Goal: Obtain resource: Obtain resource

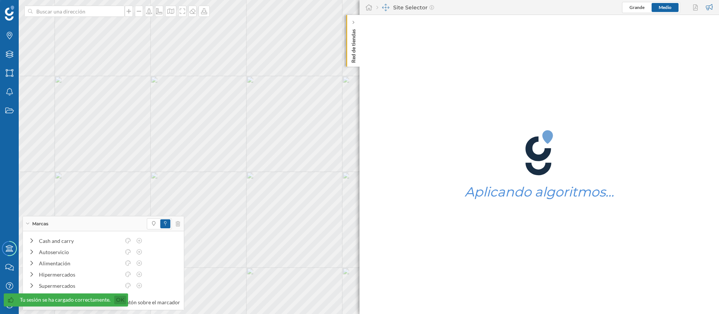
click at [118, 301] on link "Ok" at bounding box center [120, 300] width 12 height 9
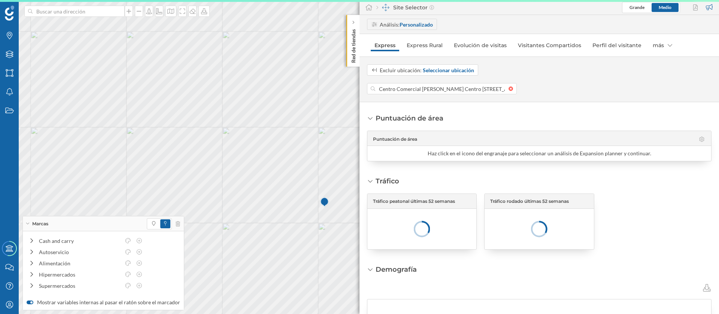
scroll to position [0, 173]
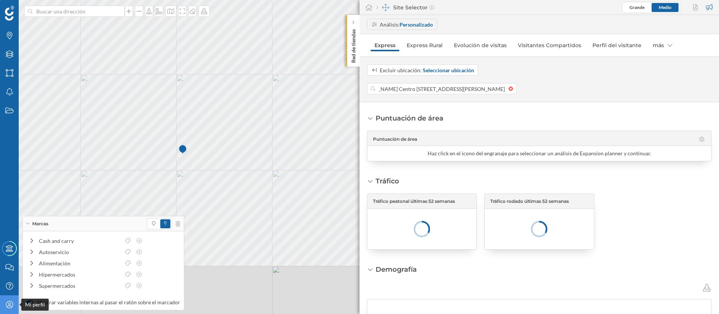
click at [15, 305] on div "Mi perfil" at bounding box center [9, 304] width 19 height 19
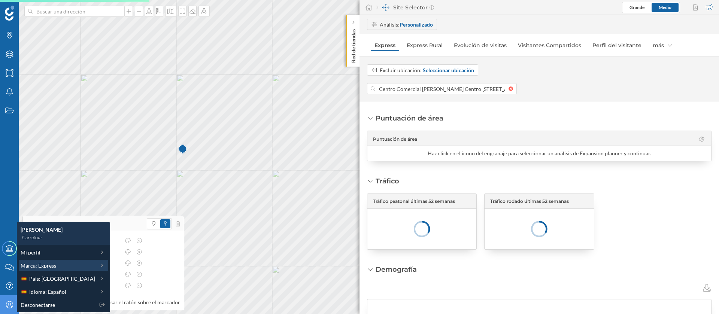
click at [68, 268] on div "Marca: Express" at bounding box center [58, 266] width 75 height 8
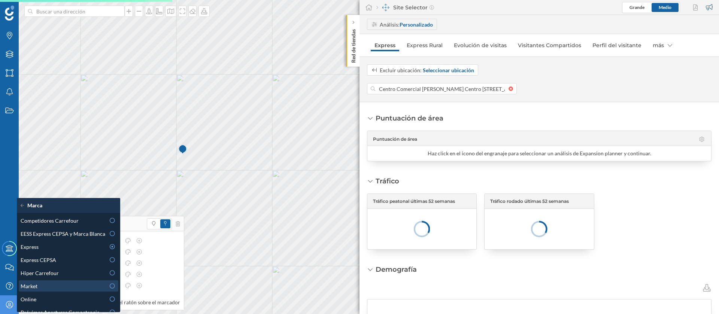
click at [82, 284] on div "Market" at bounding box center [63, 286] width 85 height 8
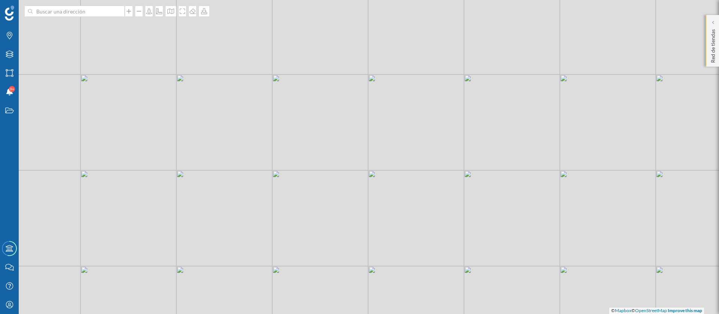
click at [719, 48] on div "Red de tiendas" at bounding box center [712, 41] width 13 height 52
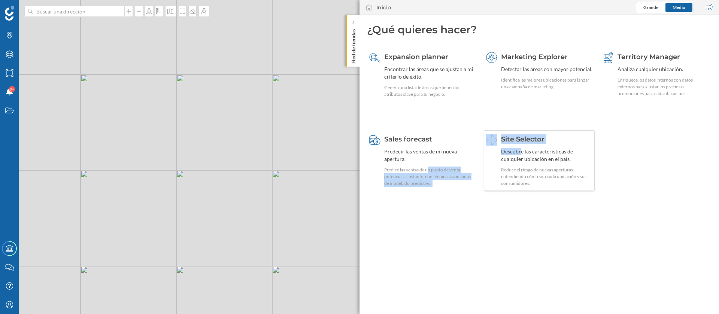
drag, startPoint x: 429, startPoint y: 166, endPoint x: 522, endPoint y: 149, distance: 94.1
click at [522, 149] on div "Expansion planner Encontrar las áreas que se ajustan a mi criterio de éxito. Ge…" at bounding box center [539, 127] width 344 height 159
click at [528, 154] on div "Descubre las características de cualquier ubicación en el país." at bounding box center [547, 155] width 92 height 15
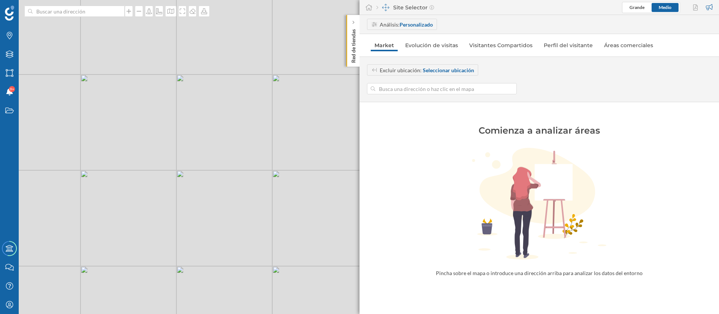
click at [410, 92] on input at bounding box center [441, 88] width 133 height 11
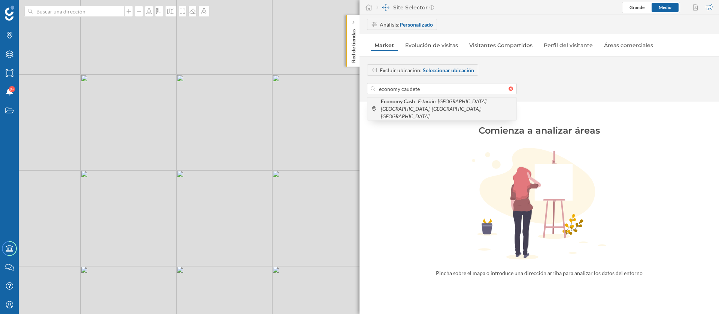
click at [452, 103] on icon "Estación, [GEOGRAPHIC_DATA]. [GEOGRAPHIC_DATA], [GEOGRAPHIC_DATA], [GEOGRAPHIC_…" at bounding box center [434, 108] width 107 height 21
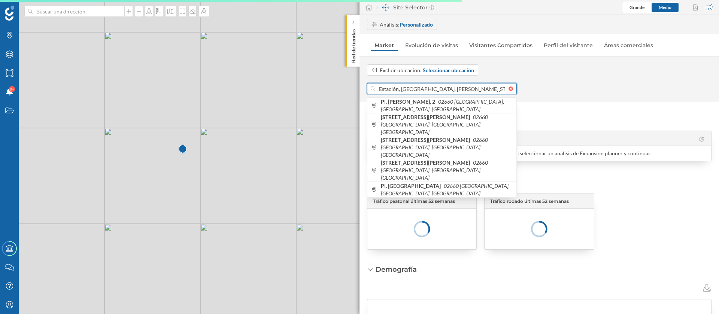
drag, startPoint x: 431, startPoint y: 88, endPoint x: 364, endPoint y: 91, distance: 67.1
click at [364, 91] on div "Excluir ubicación: Seleccionar ubicación Estación, [GEOGRAPHIC_DATA]. [PERSON_N…" at bounding box center [538, 79] width 359 height 30
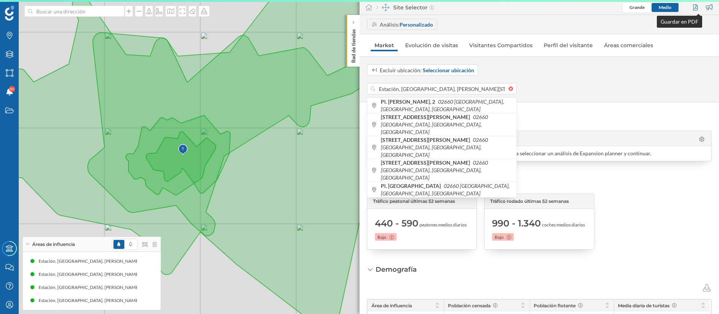
click at [695, 9] on div at bounding box center [696, 7] width 10 height 11
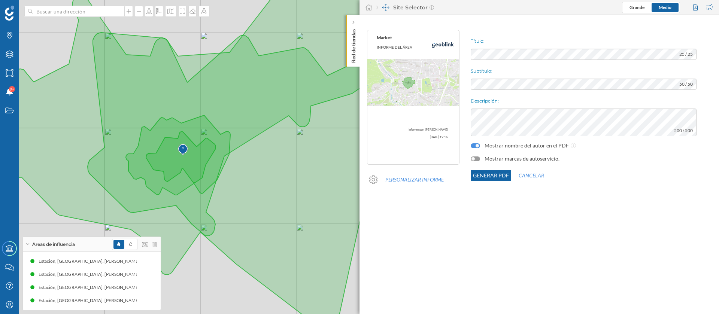
click at [536, 61] on div "Título: 25 / 25 Subtítulo: 50 / 50 Descripción: 500 / 500 Mostrar nombre del au…" at bounding box center [593, 115] width 252 height 178
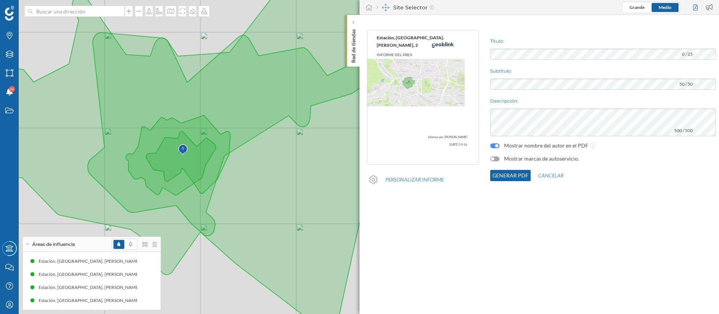
click at [490, 158] on div at bounding box center [494, 159] width 9 height 5
click at [490, 176] on button "Generar PDF" at bounding box center [510, 175] width 40 height 11
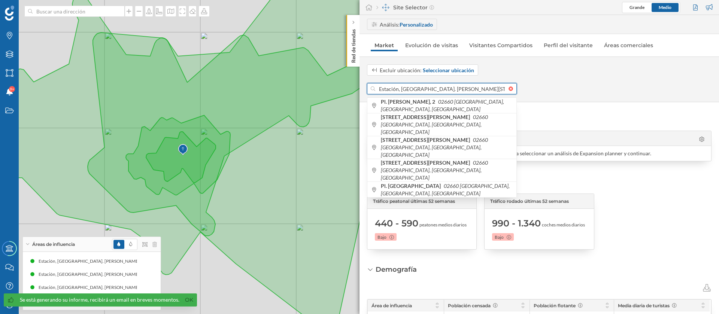
click at [469, 86] on input "Estación, [GEOGRAPHIC_DATA]. [PERSON_NAME][STREET_ADDRESS]" at bounding box center [441, 88] width 133 height 11
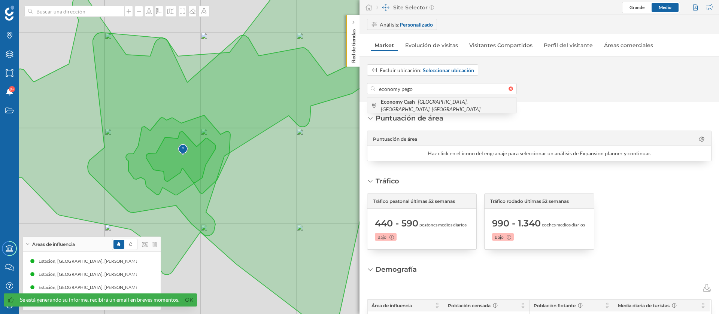
click at [446, 103] on icon "[GEOGRAPHIC_DATA], [GEOGRAPHIC_DATA], [GEOGRAPHIC_DATA]" at bounding box center [431, 105] width 100 height 14
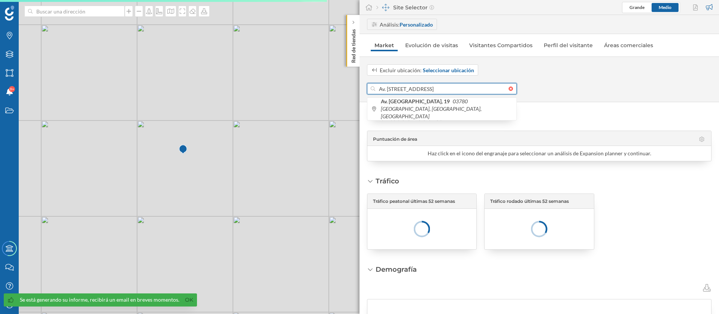
drag, startPoint x: 409, startPoint y: 90, endPoint x: 370, endPoint y: 86, distance: 39.5
click at [370, 86] on div "Av. [STREET_ADDRESS]" at bounding box center [442, 88] width 150 height 11
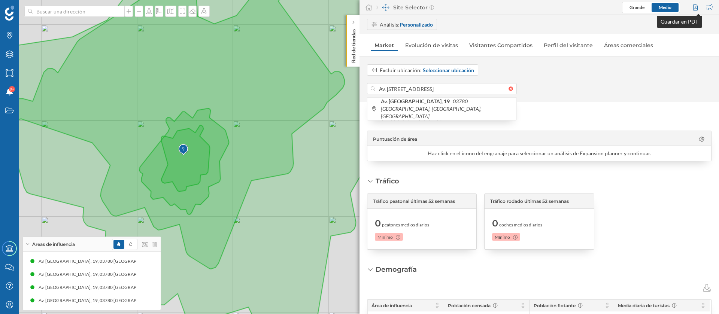
click at [692, 7] on div at bounding box center [696, 7] width 10 height 11
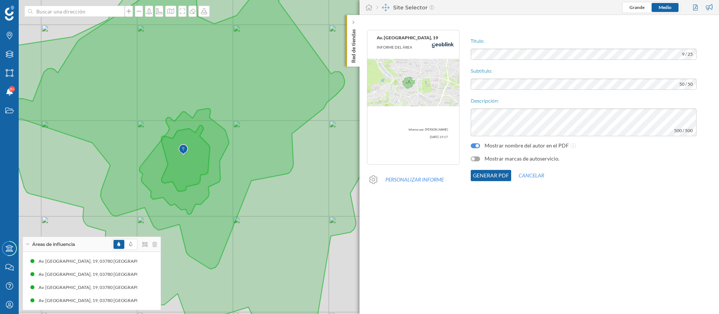
click at [472, 159] on div at bounding box center [472, 158] width 3 height 3
click at [486, 175] on button "Generar PDF" at bounding box center [491, 175] width 40 height 11
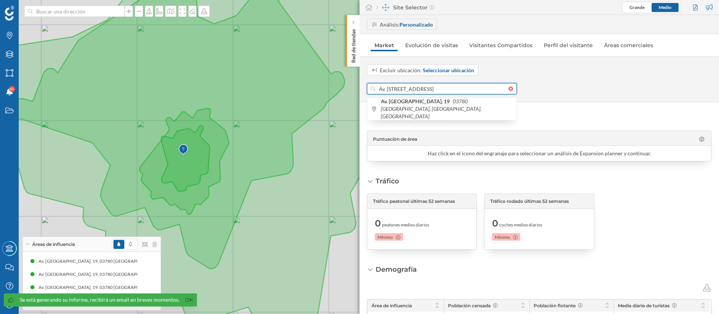
click at [460, 92] on input "Av. [STREET_ADDRESS]" at bounding box center [441, 88] width 133 height 11
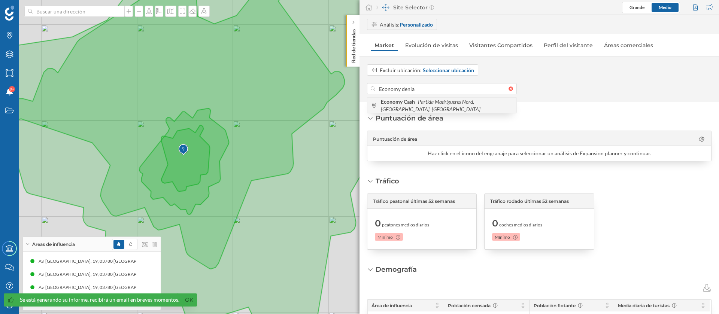
click at [468, 104] on icon "Partida Madrigueres Nord, [GEOGRAPHIC_DATA], [GEOGRAPHIC_DATA]" at bounding box center [431, 105] width 100 height 14
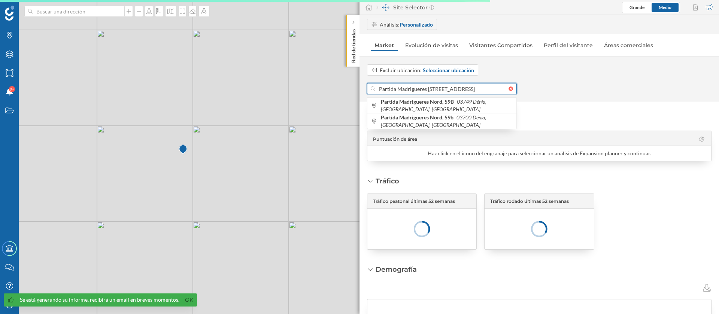
drag, startPoint x: 452, startPoint y: 88, endPoint x: 377, endPoint y: 88, distance: 75.3
click at [377, 88] on input "Partida Madrigueres [STREET_ADDRESS]" at bounding box center [441, 88] width 133 height 11
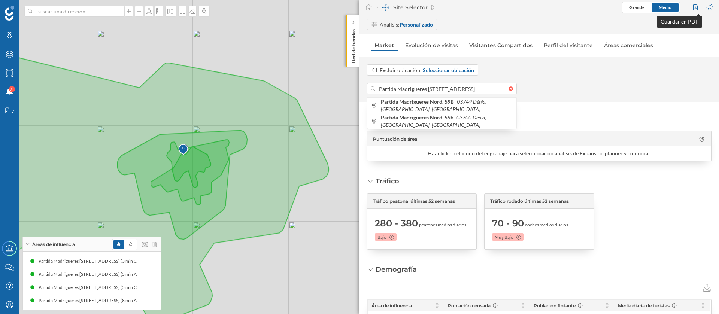
click at [695, 7] on div at bounding box center [696, 7] width 10 height 11
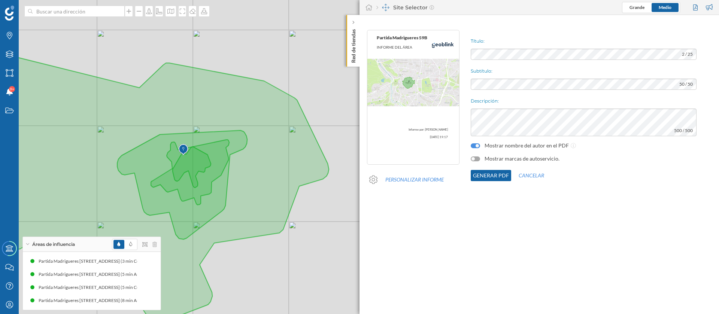
click at [478, 159] on div at bounding box center [475, 159] width 9 height 5
click at [485, 176] on button "Generar PDF" at bounding box center [491, 175] width 40 height 11
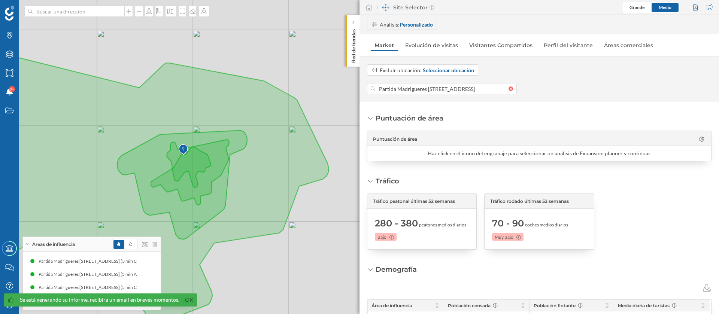
click at [431, 94] on div "Excluir ubicación: Seleccionar ubicación Partida Madrigueres [STREET_ADDRESS]" at bounding box center [538, 80] width 359 height 46
click at [430, 89] on input "Partida Madrigueres [STREET_ADDRESS]" at bounding box center [441, 88] width 133 height 11
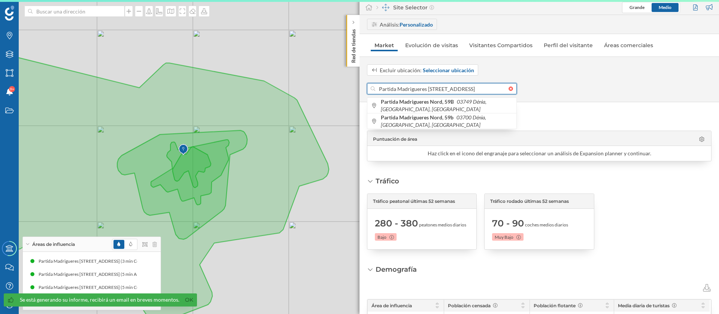
click at [430, 89] on input "Partida Madrigueres [STREET_ADDRESS]" at bounding box center [441, 88] width 133 height 11
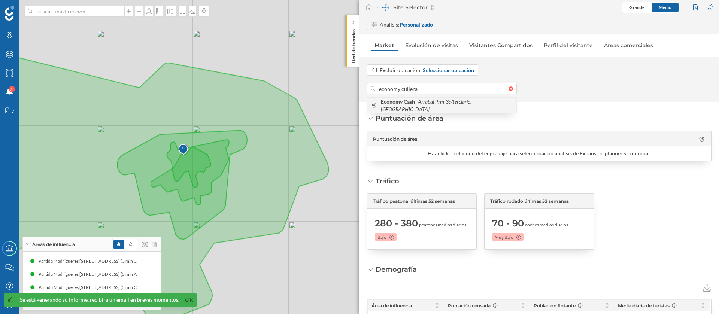
click at [435, 104] on icon "Arrabal Prm-3c/terciario, [GEOGRAPHIC_DATA]" at bounding box center [426, 105] width 91 height 14
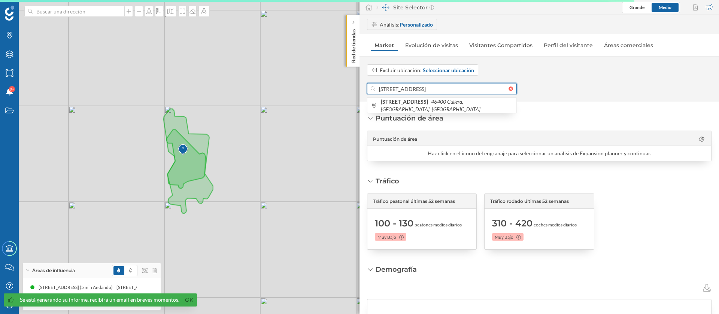
drag, startPoint x: 432, startPoint y: 89, endPoint x: 366, endPoint y: 85, distance: 66.0
click at [366, 85] on div "Excluir ubicación: Seleccionar ubicación [STREET_ADDRESS] [STREET_ADDRESS]" at bounding box center [538, 79] width 359 height 30
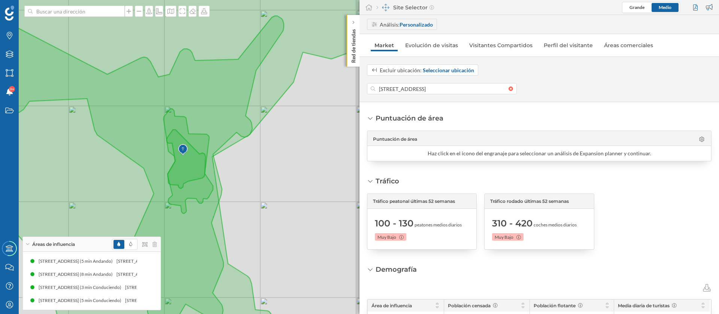
click at [694, 5] on div at bounding box center [696, 7] width 10 height 11
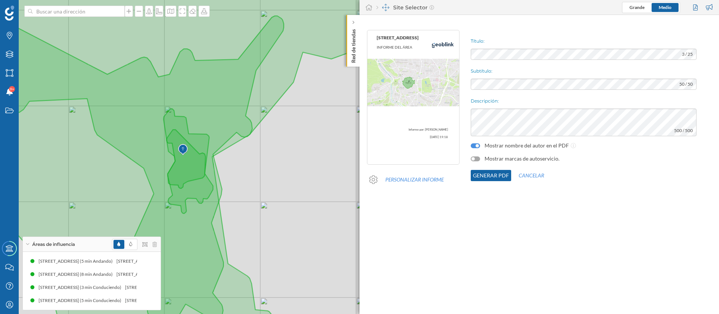
click at [477, 161] on div at bounding box center [475, 159] width 9 height 5
click at [480, 172] on button "Generar PDF" at bounding box center [491, 175] width 40 height 11
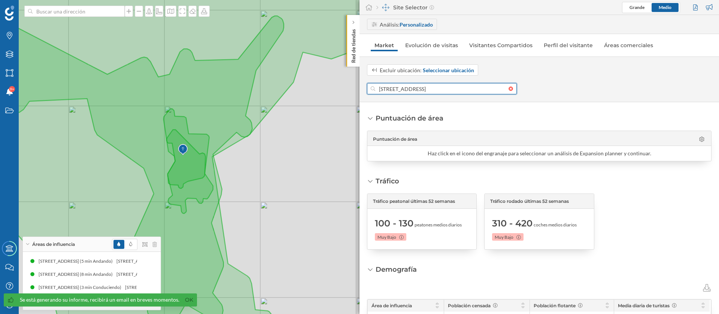
click at [440, 88] on input "[STREET_ADDRESS]" at bounding box center [441, 88] width 133 height 11
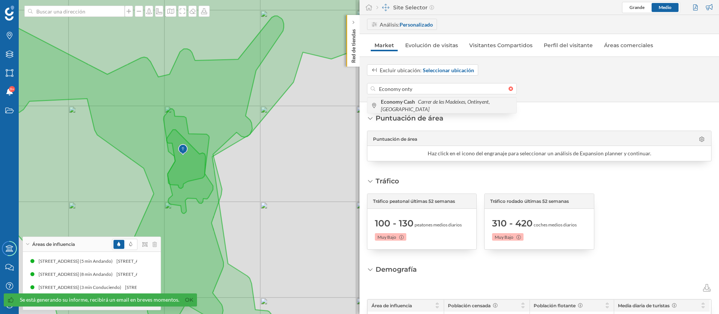
click at [435, 103] on icon "Carrer de les Madeixes, Ontinyent, [GEOGRAPHIC_DATA]" at bounding box center [435, 105] width 109 height 14
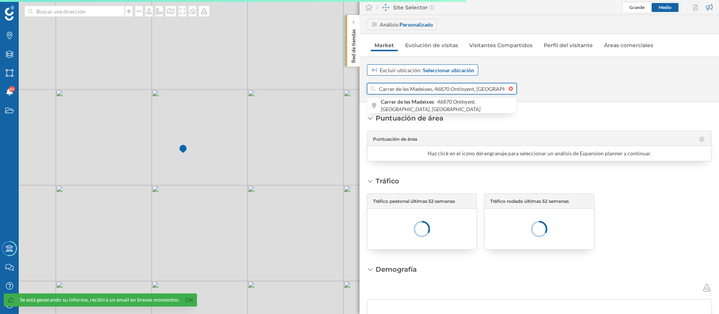
drag, startPoint x: 432, startPoint y: 89, endPoint x: 368, endPoint y: 75, distance: 65.9
click at [368, 75] on div "Excluir ubicación: Seleccionar ubicación [GEOGRAPHIC_DATA], 46870 Ontinyent, [G…" at bounding box center [538, 79] width 359 height 30
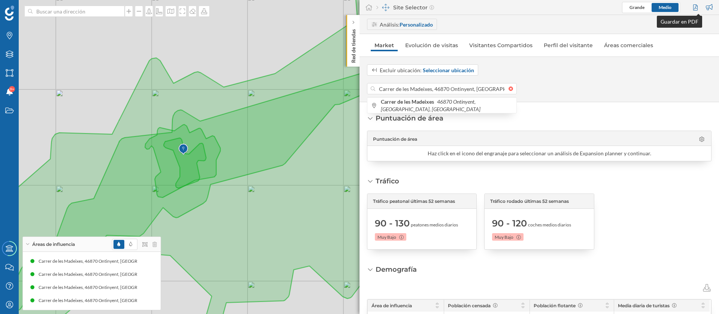
click at [695, 9] on div at bounding box center [696, 7] width 10 height 11
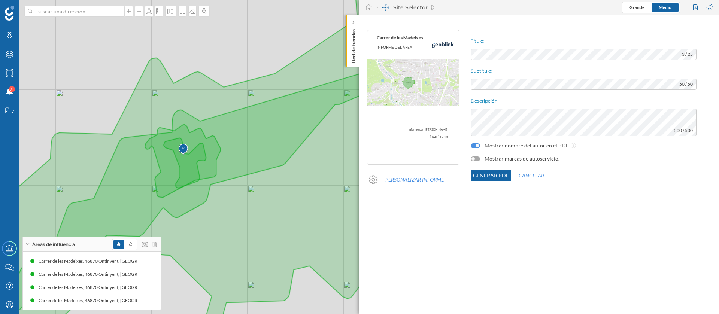
click at [472, 160] on div at bounding box center [472, 158] width 3 height 3
click at [480, 170] on button "Generar PDF" at bounding box center [491, 175] width 40 height 11
click at [481, 171] on button "Generar PDF" at bounding box center [491, 175] width 40 height 11
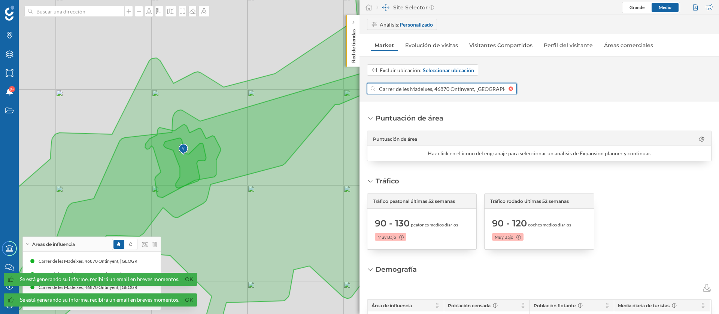
click at [423, 86] on input "Carrer de les Madeixes, 46870 Ontinyent, [GEOGRAPHIC_DATA], [GEOGRAPHIC_DATA]" at bounding box center [441, 88] width 133 height 11
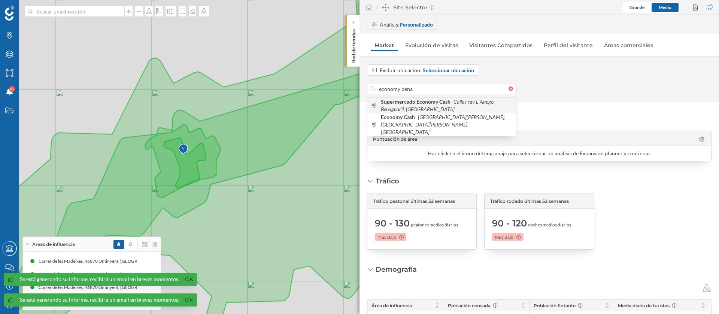
click at [435, 107] on span "Supermercado Economy Cash Calle [PERSON_NAME], Benaguacil, [GEOGRAPHIC_DATA]" at bounding box center [447, 105] width 132 height 15
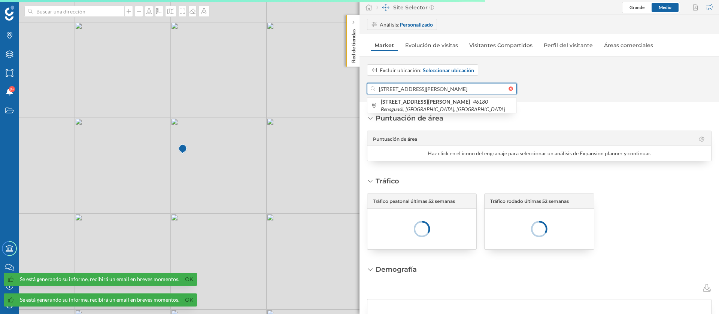
drag, startPoint x: 438, startPoint y: 89, endPoint x: 349, endPoint y: 89, distance: 89.5
click at [349, 89] on div "Marcas Capas Áreas Notificaciones 9+ Estados Academy Contacta con nosotros Cent…" at bounding box center [359, 157] width 719 height 314
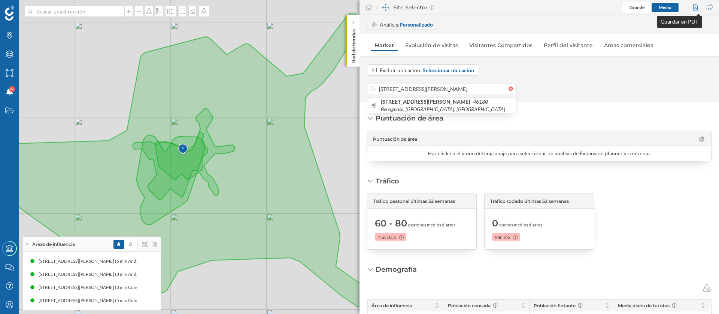
click at [693, 6] on div at bounding box center [696, 7] width 10 height 11
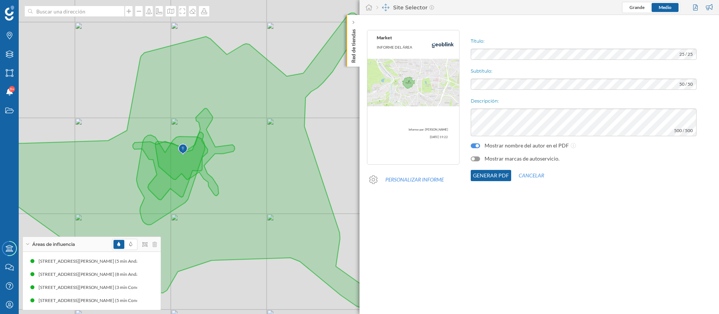
click at [555, 48] on div "Título: 25 / 25 Subtítulo: 50 / 50 Descripción: 500 / 500 Mostrar nombre del au…" at bounding box center [593, 115] width 252 height 178
click at [478, 157] on div at bounding box center [475, 159] width 9 height 5
click at [484, 175] on button "Generar PDF" at bounding box center [491, 175] width 40 height 11
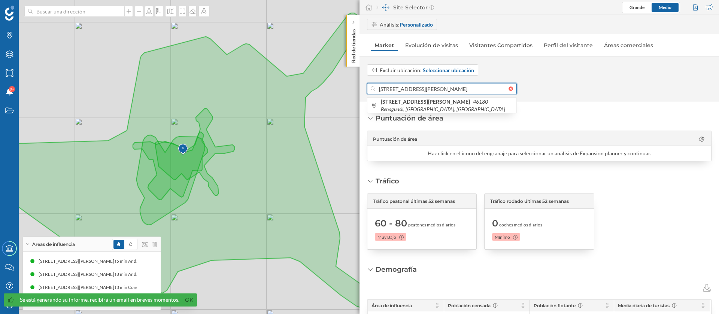
click at [432, 88] on input "[STREET_ADDRESS][PERSON_NAME]" at bounding box center [441, 88] width 133 height 11
click at [434, 88] on input "[STREET_ADDRESS][PERSON_NAME]" at bounding box center [441, 88] width 133 height 11
click at [404, 103] on b "Economy Cash" at bounding box center [399, 101] width 36 height 6
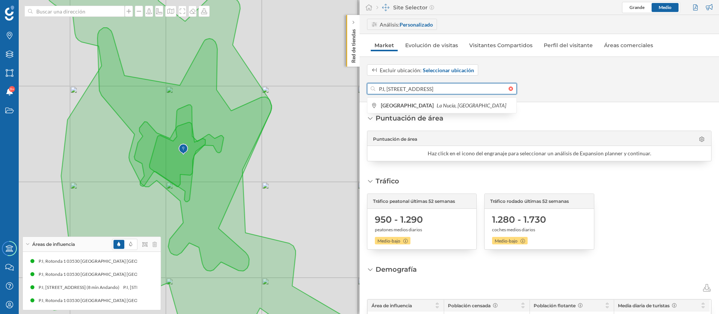
drag, startPoint x: 409, startPoint y: 90, endPoint x: 373, endPoint y: 84, distance: 36.0
click at [373, 84] on div "P.I, [STREET_ADDRESS]" at bounding box center [442, 88] width 150 height 11
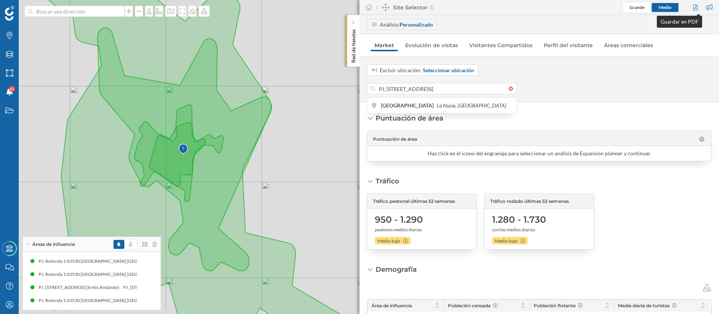
click at [696, 2] on div at bounding box center [696, 7] width 10 height 11
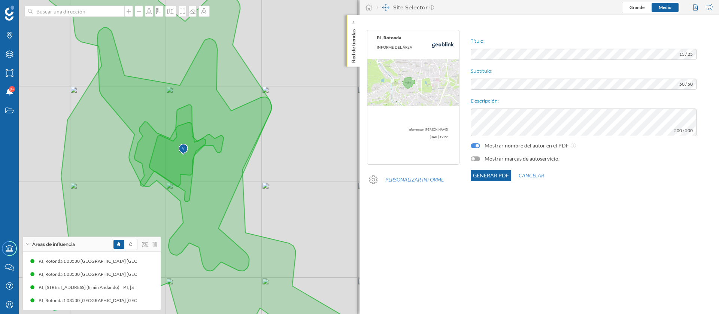
click at [477, 159] on div at bounding box center [475, 159] width 9 height 5
click at [504, 173] on button "Generar PDF" at bounding box center [491, 175] width 40 height 11
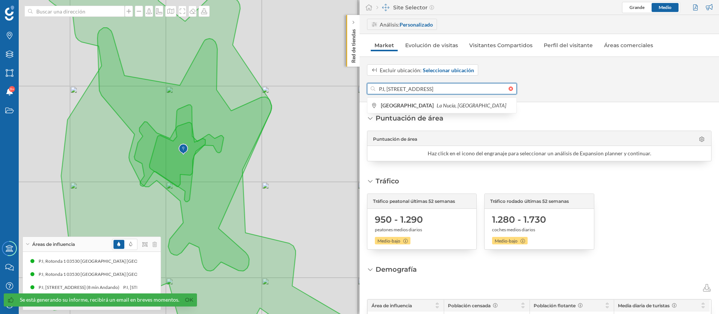
click at [435, 90] on input "P.I, [STREET_ADDRESS]" at bounding box center [441, 88] width 133 height 11
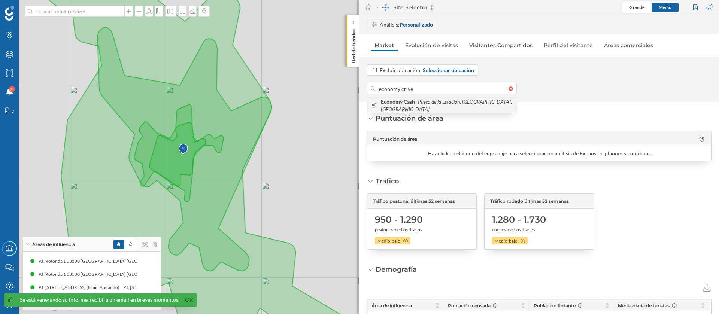
click at [436, 104] on icon "Paseo de la Estación, [GEOGRAPHIC_DATA], [GEOGRAPHIC_DATA]" at bounding box center [446, 105] width 131 height 14
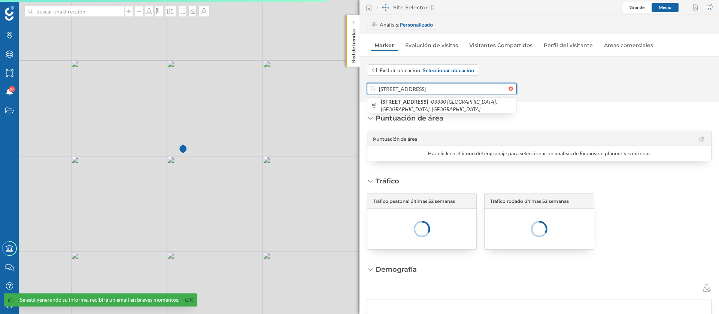
drag, startPoint x: 431, startPoint y: 88, endPoint x: 376, endPoint y: 88, distance: 55.0
click at [376, 88] on input "[STREET_ADDRESS]" at bounding box center [441, 88] width 133 height 11
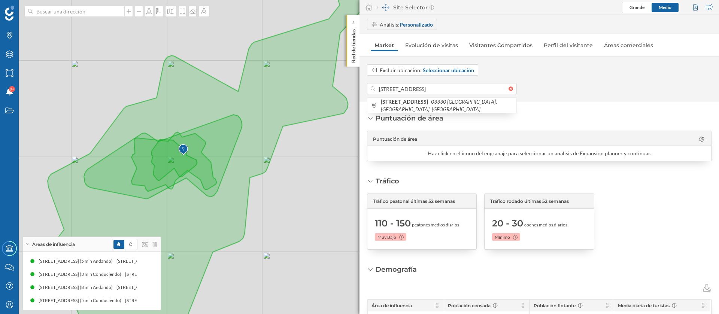
click at [695, 10] on div at bounding box center [696, 7] width 10 height 11
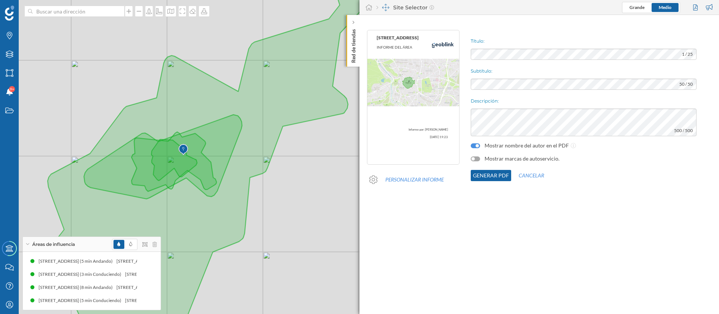
click at [473, 160] on div at bounding box center [472, 158] width 3 height 3
click at [484, 176] on button "Generar PDF" at bounding box center [491, 175] width 40 height 11
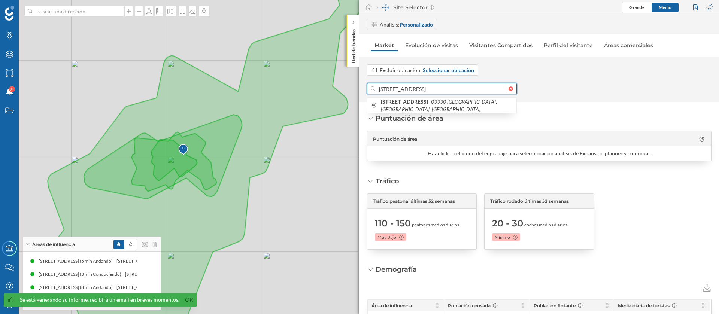
click at [429, 89] on input "[STREET_ADDRESS]" at bounding box center [441, 88] width 133 height 11
click at [430, 106] on span "Economy Cash CC Plaza Mayor Xàtiva Carretera [GEOGRAPHIC_DATA], [GEOGRAPHIC_DAT…" at bounding box center [447, 105] width 132 height 15
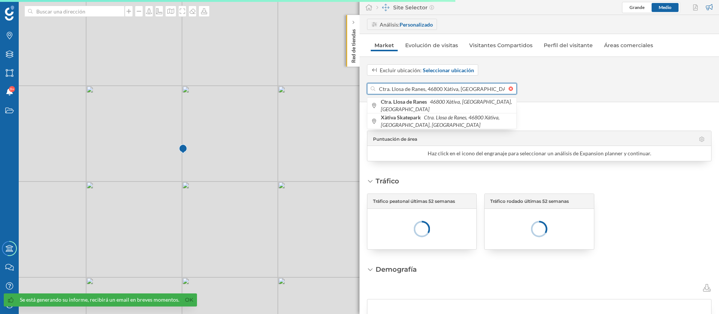
drag, startPoint x: 425, startPoint y: 89, endPoint x: 359, endPoint y: 80, distance: 66.2
click at [359, 80] on div "Marcas Capas Áreas Notificaciones 9+ Estados Academy Contacta con nosotros Cent…" at bounding box center [359, 157] width 719 height 314
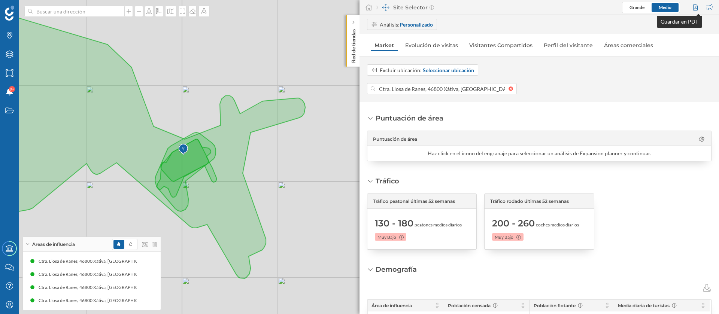
click at [695, 7] on div at bounding box center [696, 7] width 10 height 11
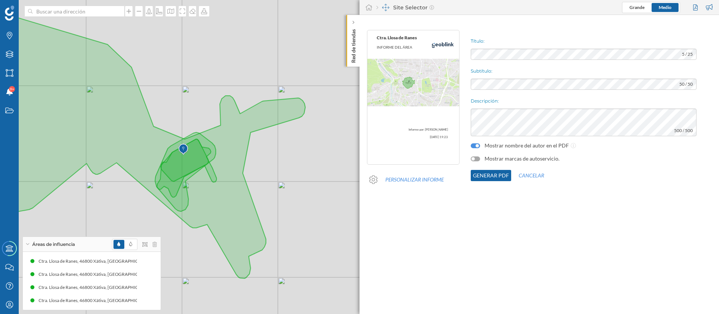
click at [476, 160] on div at bounding box center [475, 159] width 9 height 5
click at [483, 178] on button "Generar PDF" at bounding box center [491, 175] width 40 height 11
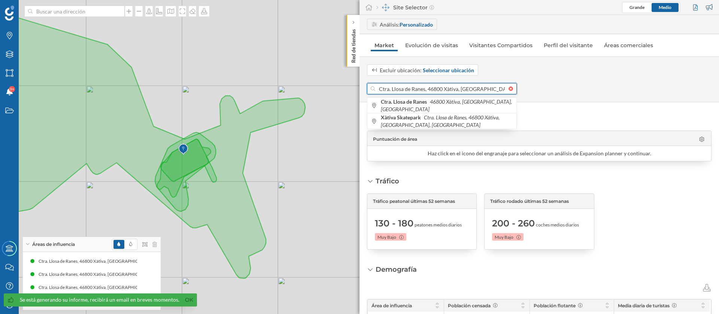
click at [471, 92] on input "Ctra. Llosa de Ranes, 46800 Xàtiva, [GEOGRAPHIC_DATA], [GEOGRAPHIC_DATA]" at bounding box center [441, 88] width 133 height 11
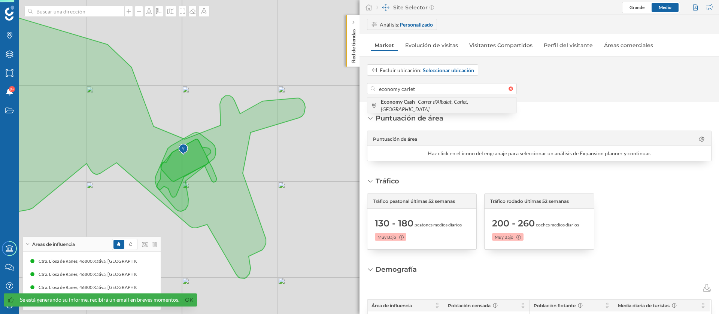
click at [468, 108] on icon "Carrer d'Albalat, Carlet, [GEOGRAPHIC_DATA]" at bounding box center [424, 105] width 87 height 14
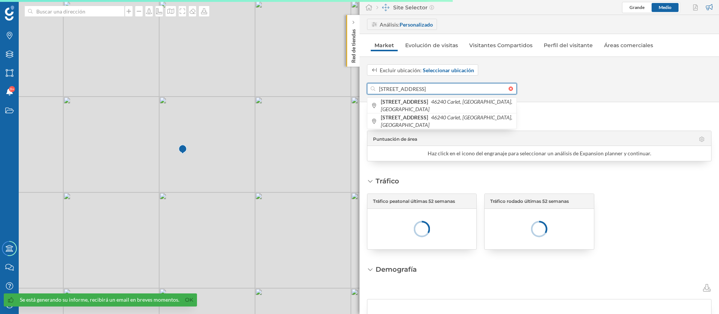
drag, startPoint x: 420, startPoint y: 89, endPoint x: 366, endPoint y: 88, distance: 54.3
click at [366, 88] on div "Excluir ubicación: Seleccionar ubicación [STREET_ADDRESS] [STREET_ADDRESS] [STR…" at bounding box center [538, 79] width 359 height 30
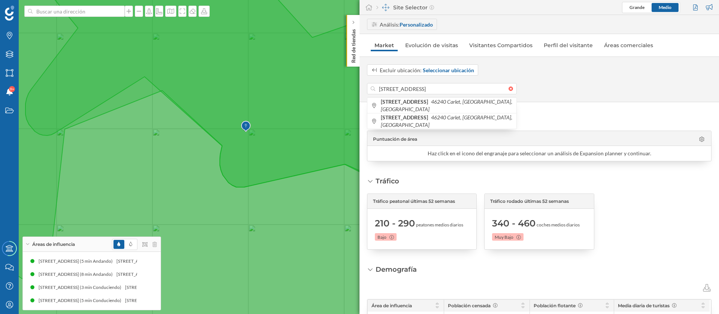
drag, startPoint x: 320, startPoint y: 131, endPoint x: 194, endPoint y: 157, distance: 128.9
click at [194, 157] on icon at bounding box center [233, 183] width 864 height 379
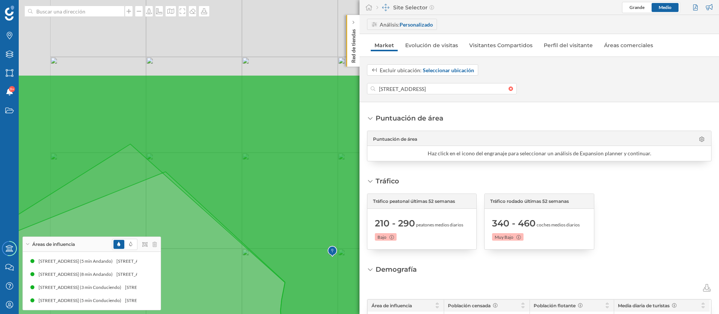
drag, startPoint x: 269, startPoint y: 59, endPoint x: 385, endPoint y: 121, distance: 131.3
click at [385, 121] on div "Marcas Capas Áreas Notificaciones 9+ Estados Academy Contacta con nosotros Cent…" at bounding box center [359, 157] width 719 height 314
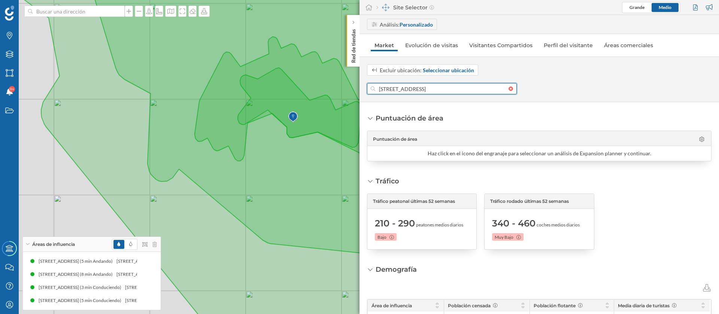
click at [424, 85] on input "[STREET_ADDRESS]" at bounding box center [441, 88] width 133 height 11
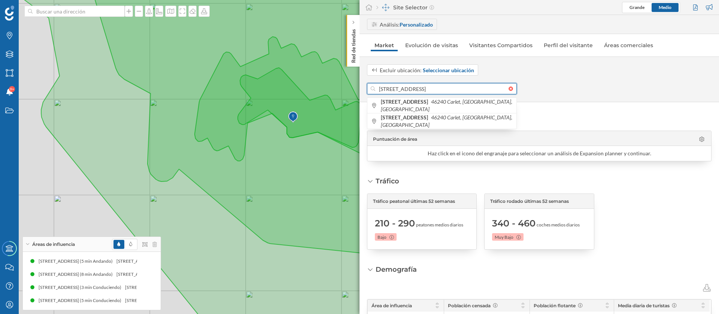
click at [424, 85] on input "[STREET_ADDRESS]" at bounding box center [441, 88] width 133 height 11
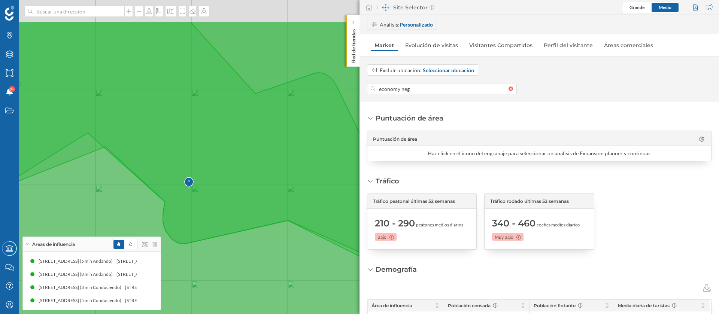
drag, startPoint x: 295, startPoint y: 72, endPoint x: 265, endPoint y: 125, distance: 61.4
click at [265, 125] on icon at bounding box center [329, 210] width 864 height 379
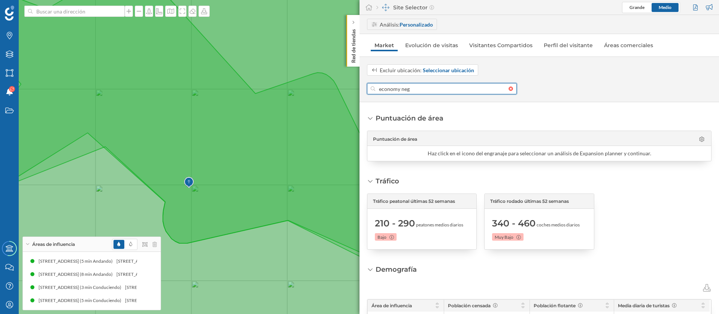
click at [392, 91] on input "economy neg" at bounding box center [441, 88] width 133 height 11
click at [429, 89] on input "economy neg" at bounding box center [441, 88] width 133 height 11
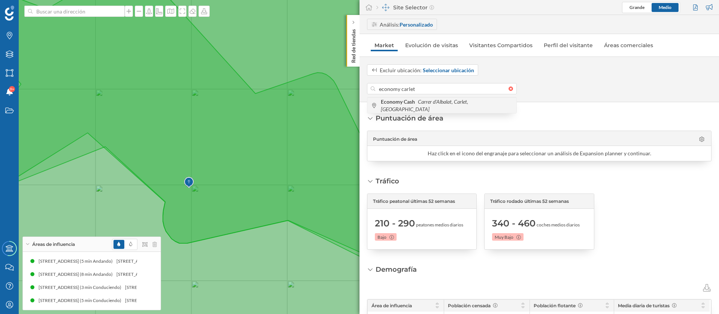
click at [427, 101] on div "Economy Cash Carrer d'Albalat, Carlet, [GEOGRAPHIC_DATA]" at bounding box center [441, 105] width 149 height 16
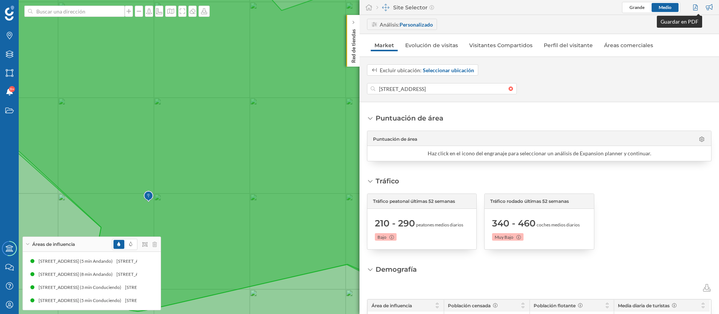
click at [697, 6] on div at bounding box center [696, 7] width 10 height 11
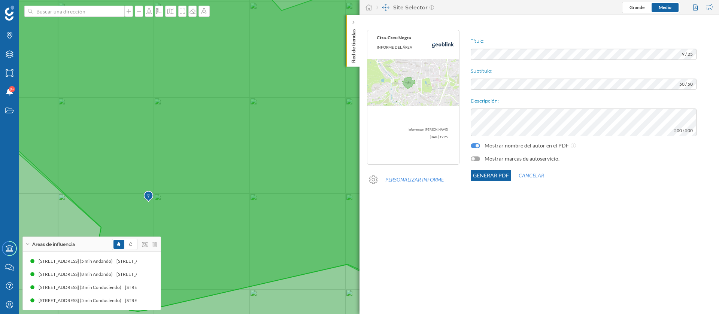
click at [471, 159] on div at bounding box center [475, 159] width 9 height 5
click at [483, 173] on button "Generar PDF" at bounding box center [491, 175] width 40 height 11
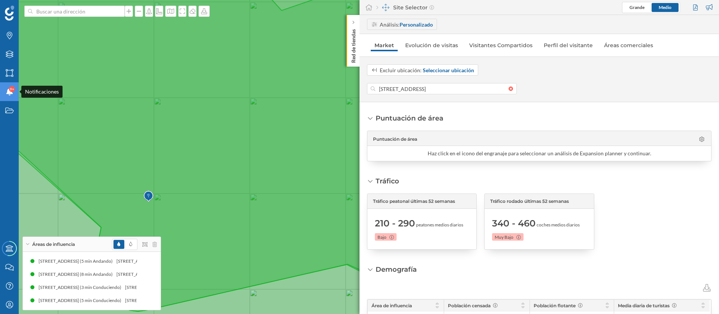
click at [13, 90] on span "9+" at bounding box center [12, 88] width 4 height 7
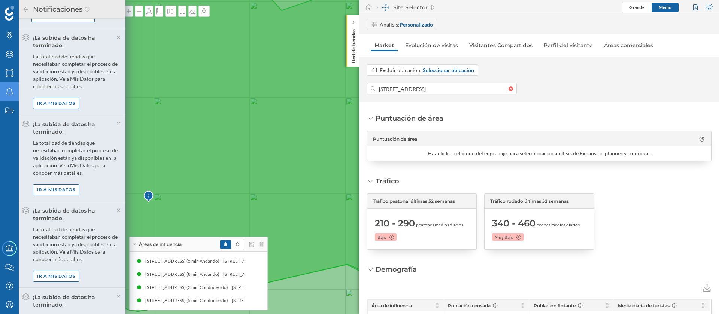
scroll to position [225, 0]
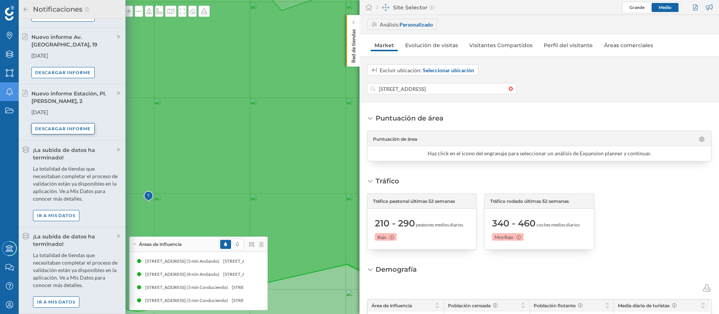
click at [83, 123] on div "Descargar informe" at bounding box center [63, 128] width 64 height 11
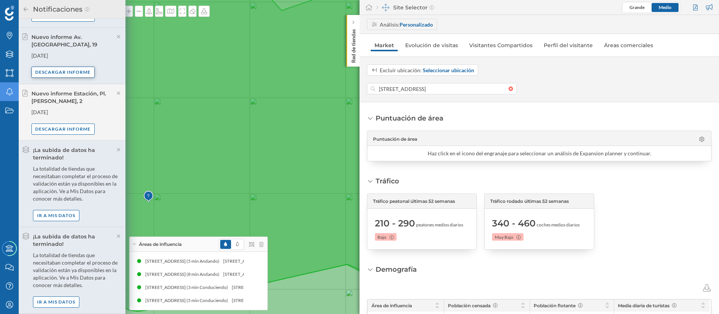
click at [75, 67] on div "Descargar informe" at bounding box center [63, 72] width 64 height 11
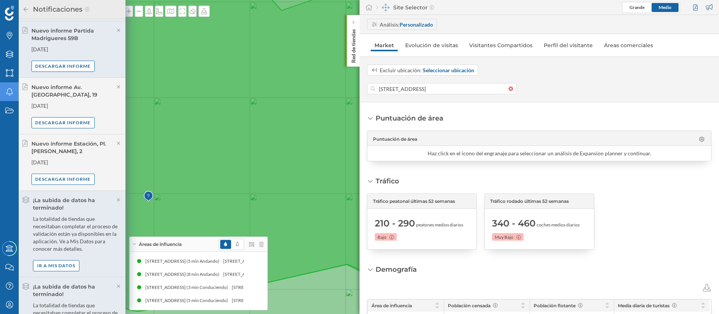
scroll to position [168, 0]
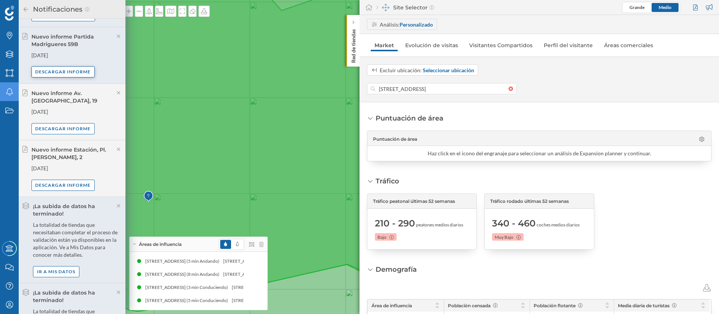
click at [82, 66] on div "Descargar informe" at bounding box center [63, 71] width 64 height 11
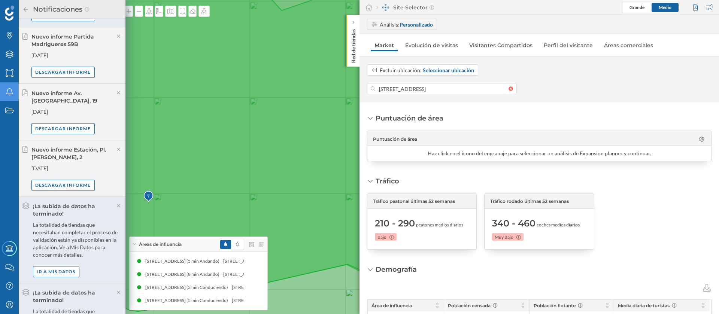
scroll to position [56, 0]
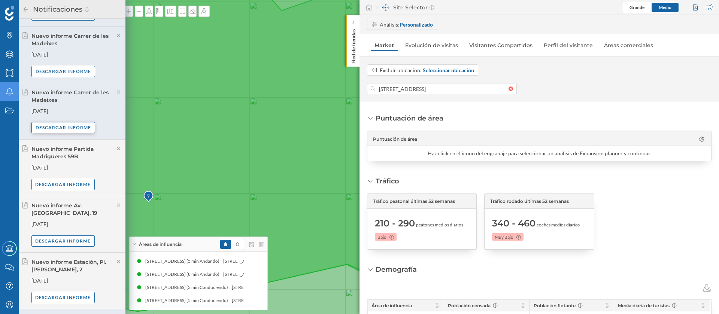
click at [78, 123] on div "Descargar informe" at bounding box center [63, 127] width 64 height 11
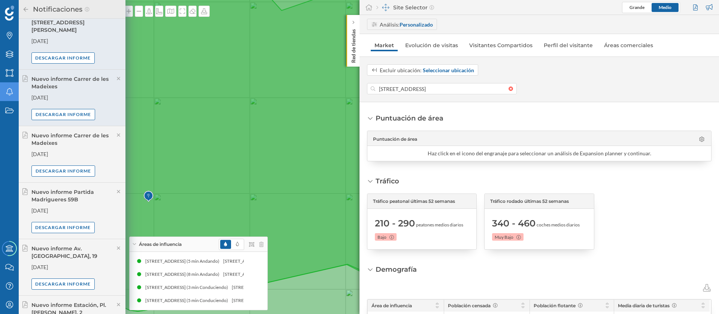
scroll to position [0, 0]
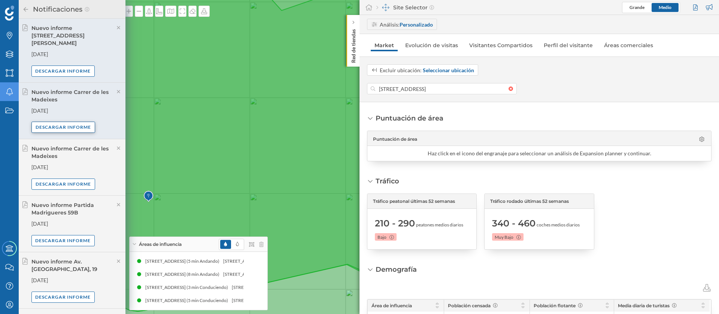
click at [76, 122] on div "Descargar informe" at bounding box center [63, 127] width 64 height 11
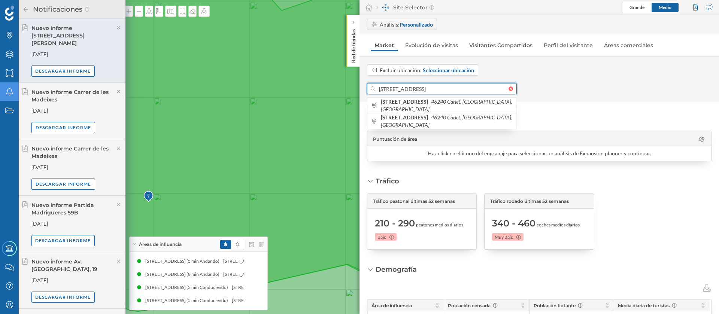
click at [414, 92] on input "[STREET_ADDRESS]" at bounding box center [441, 88] width 133 height 11
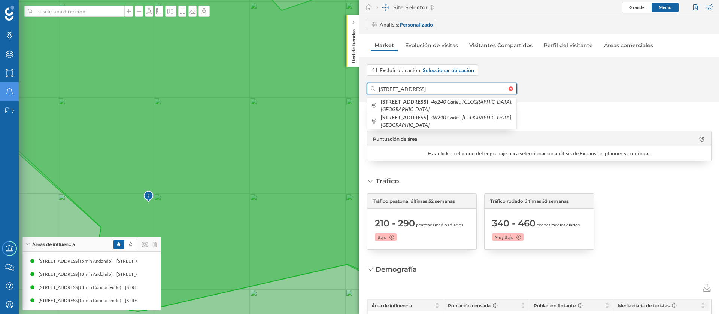
click at [414, 92] on input "[STREET_ADDRESS]" at bounding box center [441, 88] width 133 height 11
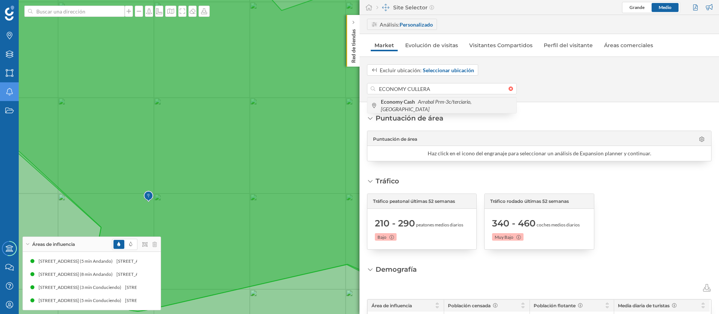
click at [442, 109] on span "Economy Cash Arrabal Prm-3c/terciario, [GEOGRAPHIC_DATA]" at bounding box center [447, 105] width 132 height 15
type input "[STREET_ADDRESS]"
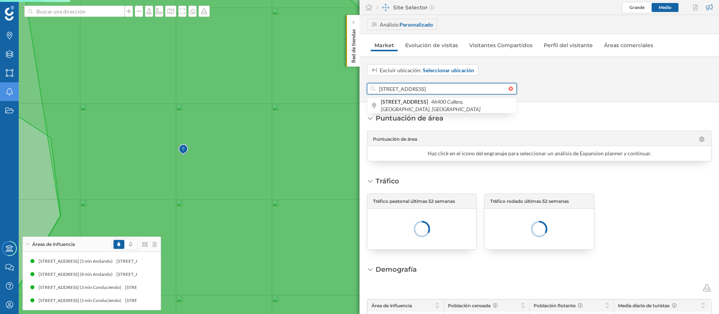
drag, startPoint x: 431, startPoint y: 89, endPoint x: 369, endPoint y: 87, distance: 62.6
click at [369, 87] on div "[STREET_ADDRESS]" at bounding box center [442, 88] width 150 height 11
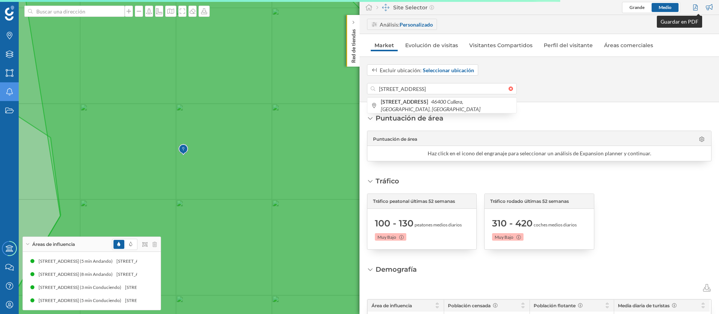
click at [696, 7] on div at bounding box center [696, 7] width 10 height 11
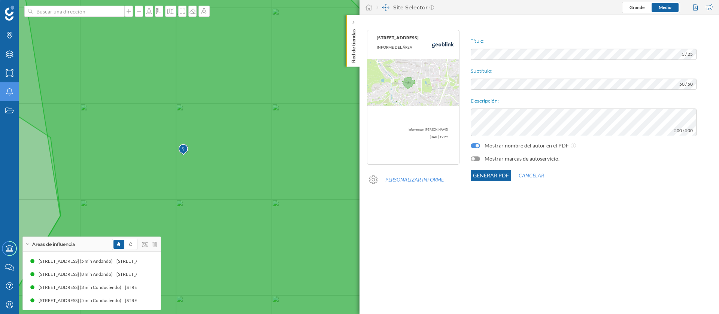
click at [476, 162] on div "Mostrar marcas de autoservicio." at bounding box center [515, 158] width 89 height 7
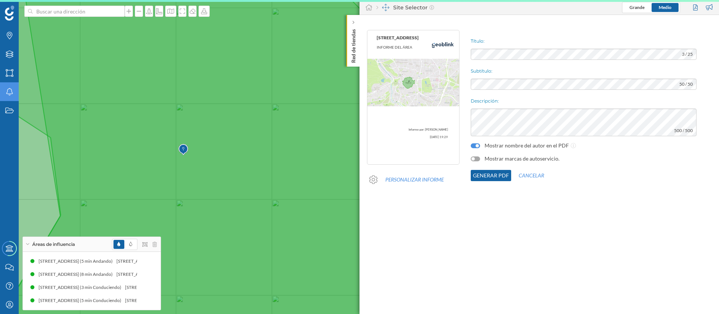
click at [475, 161] on div at bounding box center [475, 159] width 9 height 5
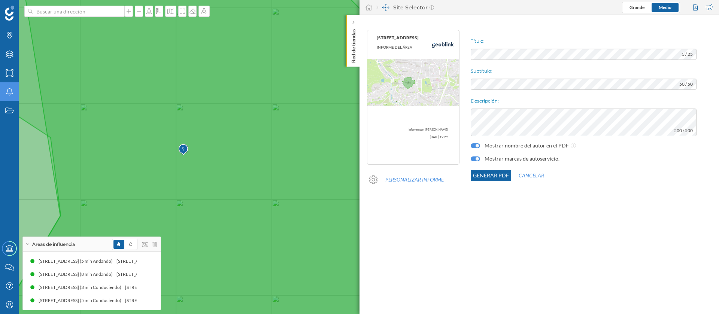
click at [480, 172] on button "Generar PDF" at bounding box center [491, 175] width 40 height 11
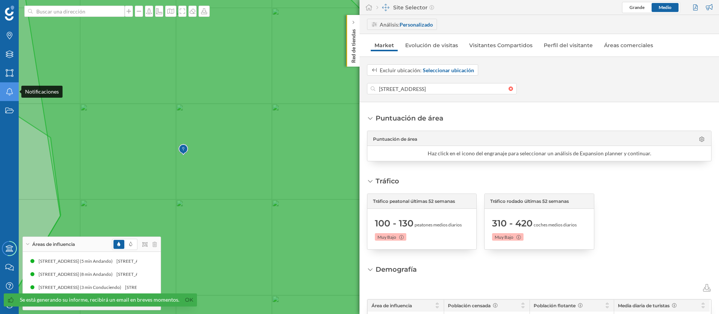
click at [14, 94] on icon "Notificaciones" at bounding box center [9, 91] width 9 height 7
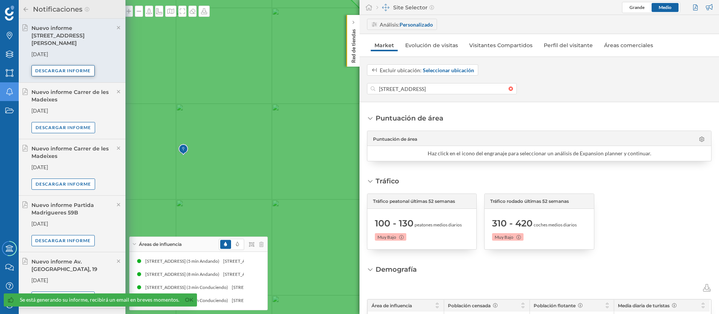
click at [78, 65] on div "Descargar informe" at bounding box center [63, 70] width 64 height 11
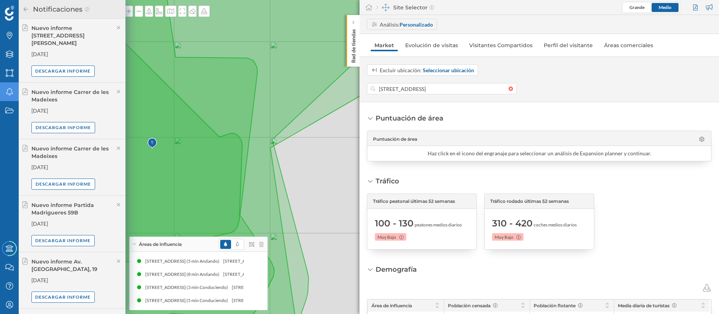
click at [4, 91] on div "Notificaciones" at bounding box center [9, 91] width 19 height 19
click at [10, 66] on div "Áreas" at bounding box center [9, 73] width 19 height 19
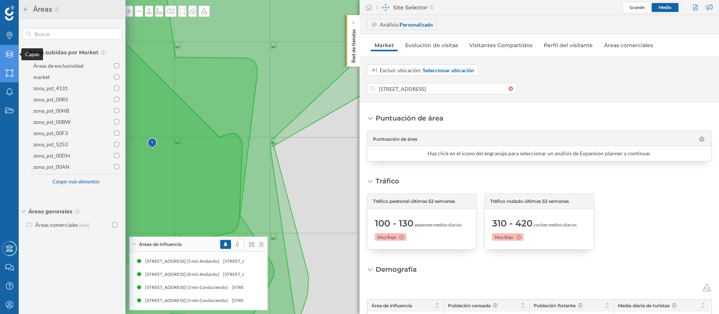
click at [12, 53] on icon at bounding box center [9, 54] width 7 height 7
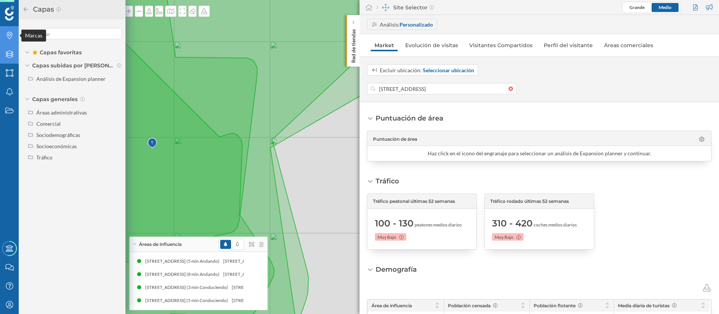
click at [12, 37] on icon "Marcas" at bounding box center [9, 35] width 9 height 7
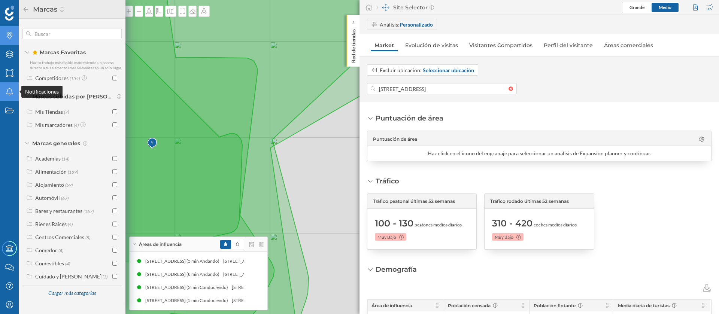
click at [3, 84] on div "Notificaciones" at bounding box center [9, 91] width 19 height 19
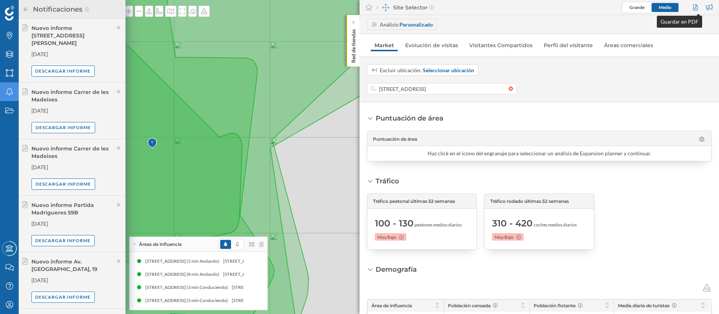
click at [695, 6] on div at bounding box center [696, 7] width 10 height 11
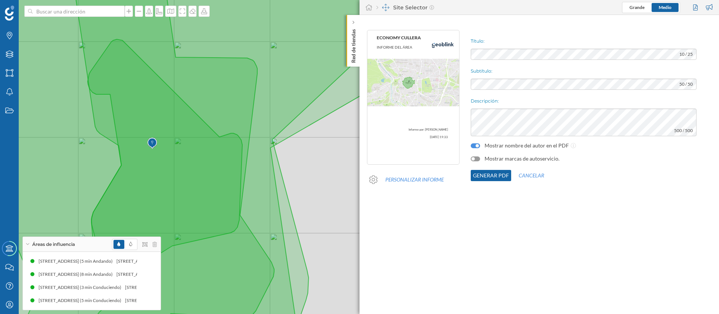
click at [478, 161] on div "Mostrar marcas de autoservicio." at bounding box center [515, 158] width 89 height 7
click at [476, 157] on div at bounding box center [475, 159] width 9 height 5
click at [481, 175] on button "Generar PDF" at bounding box center [491, 175] width 40 height 11
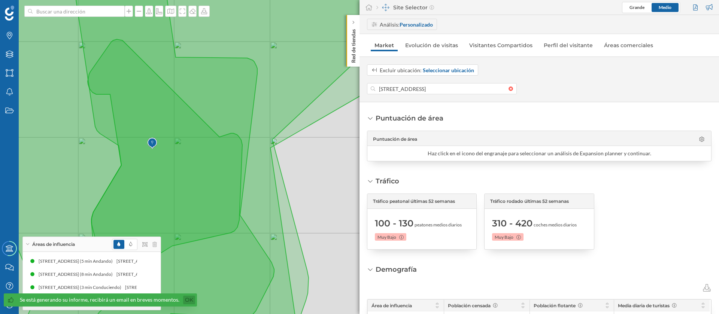
click at [183, 300] on link "Ok" at bounding box center [189, 300] width 12 height 9
